Goal: Transaction & Acquisition: Purchase product/service

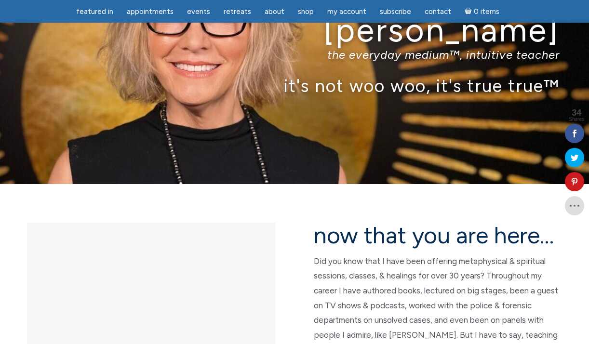
scroll to position [94, 0]
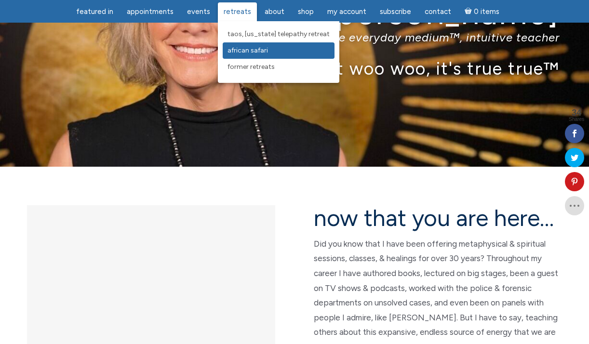
click at [238, 51] on span "African Safari" at bounding box center [248, 50] width 41 height 8
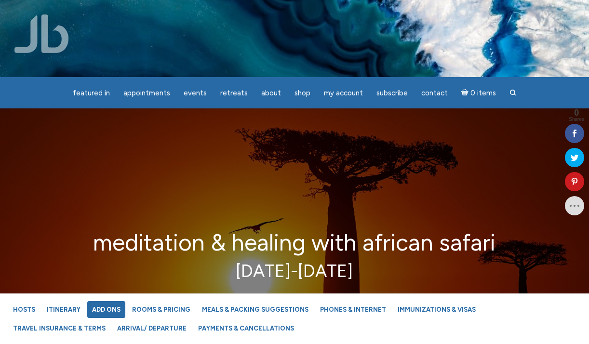
click at [99, 314] on link "Add Ons" at bounding box center [106, 309] width 38 height 17
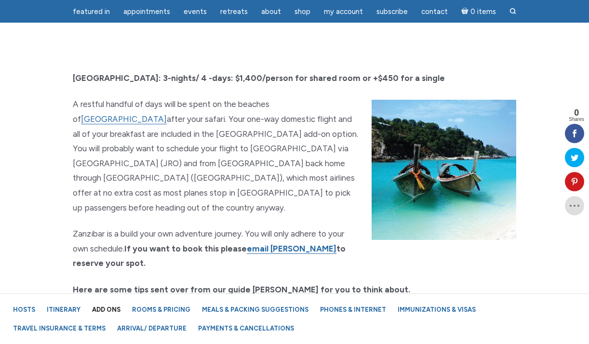
scroll to position [4392, 0]
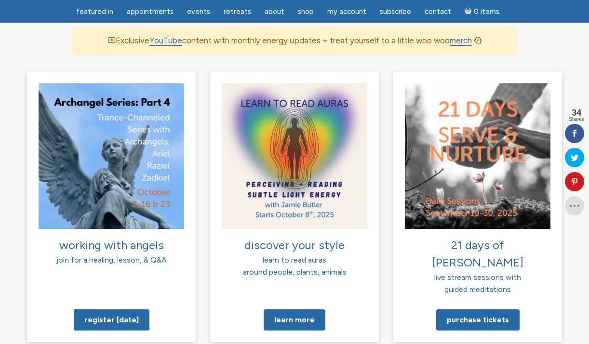
scroll to position [702, 0]
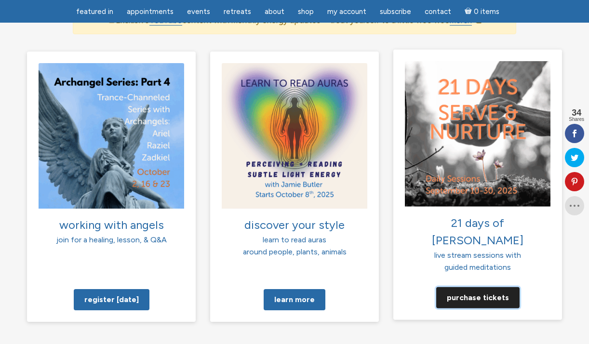
click at [468, 287] on link "Purchase tickets" at bounding box center [478, 297] width 83 height 21
